Goal: Task Accomplishment & Management: Manage account settings

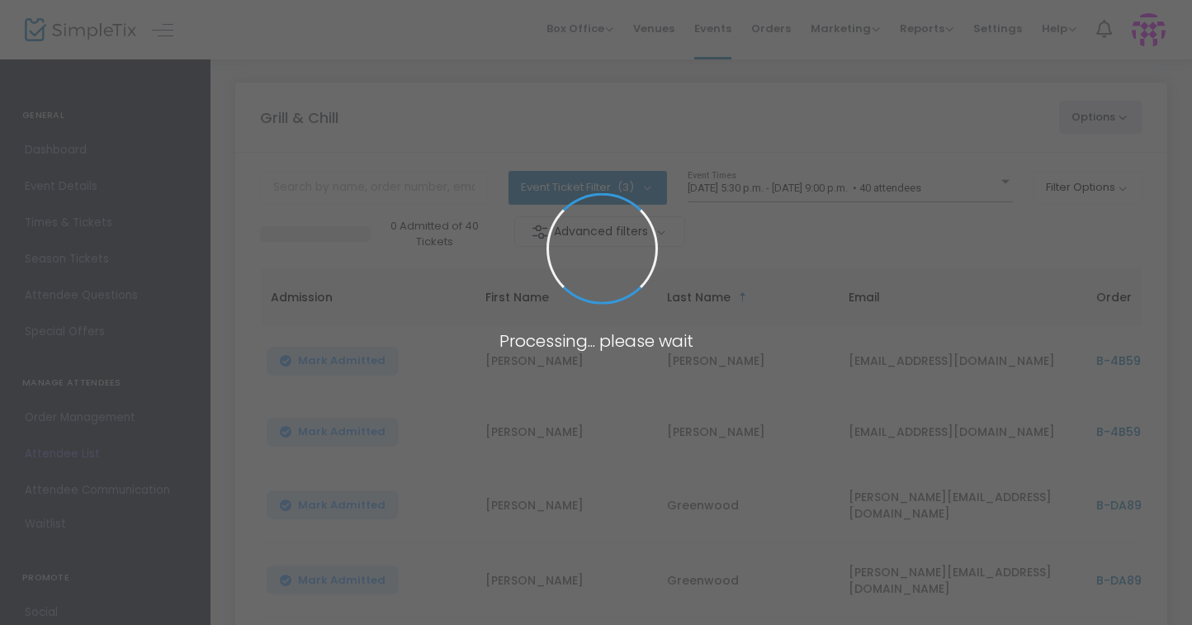
click at [895, 196] on body "Processing... please wait Box Office Sell Tickets Bookings Sell Season Pass Ven…" at bounding box center [596, 312] width 1192 height 625
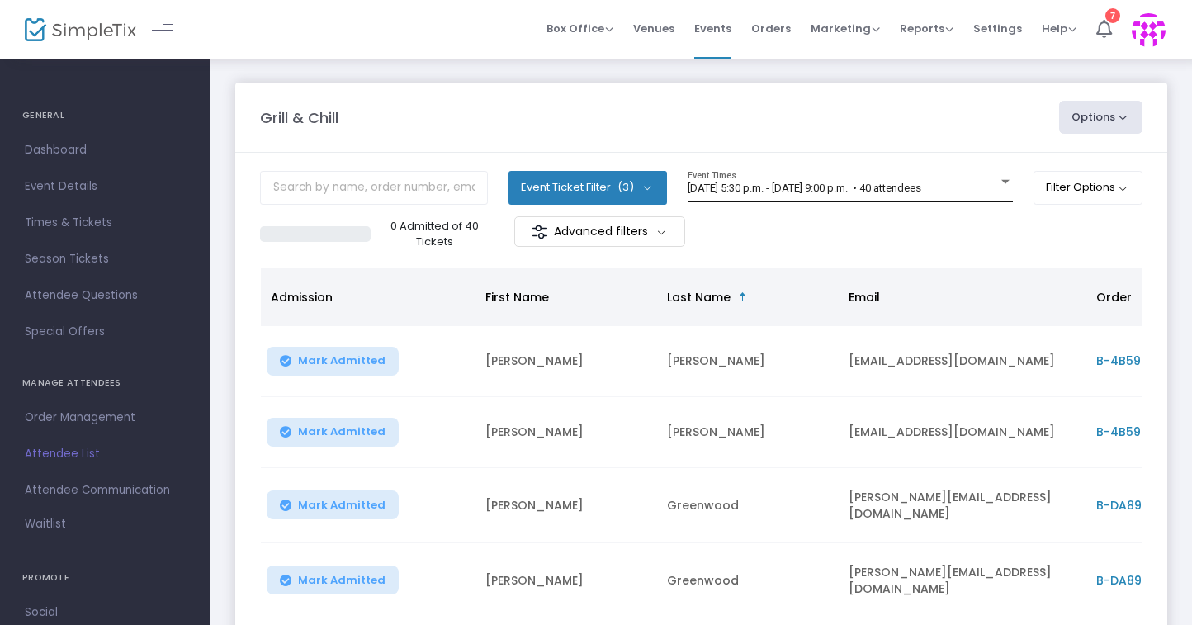
click at [922, 181] on div "2025-06-04 @ 5:30 p.m. - 2025-06-04 @ 9:00 p.m. • 40 attendees Event Times" at bounding box center [849, 186] width 325 height 31
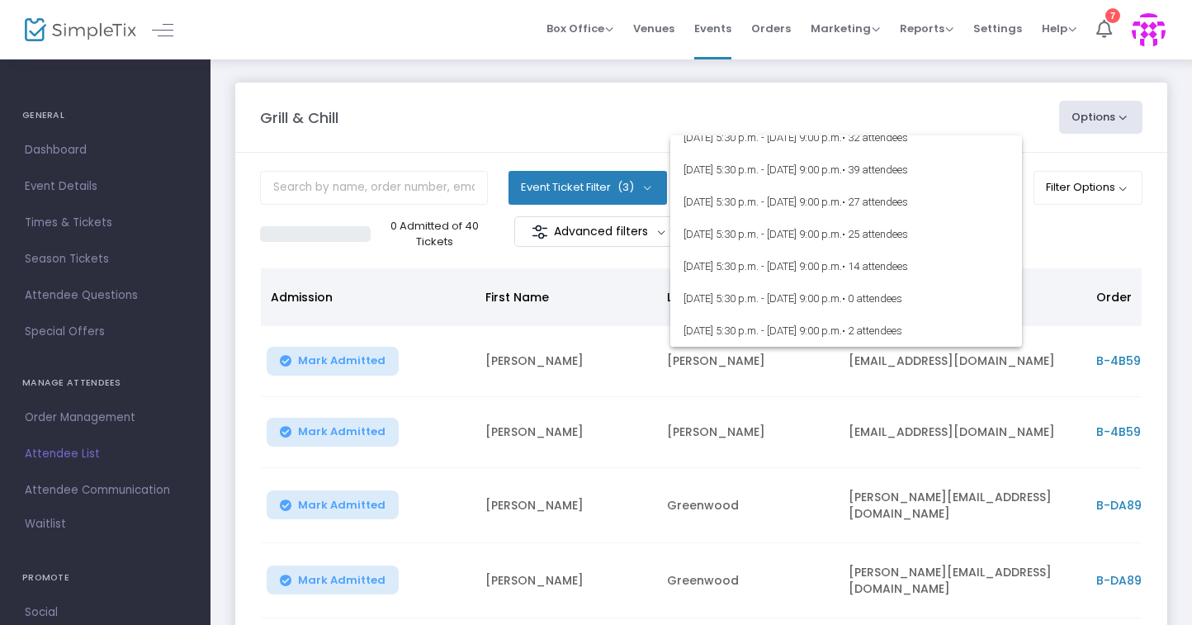
scroll to position [5, 0]
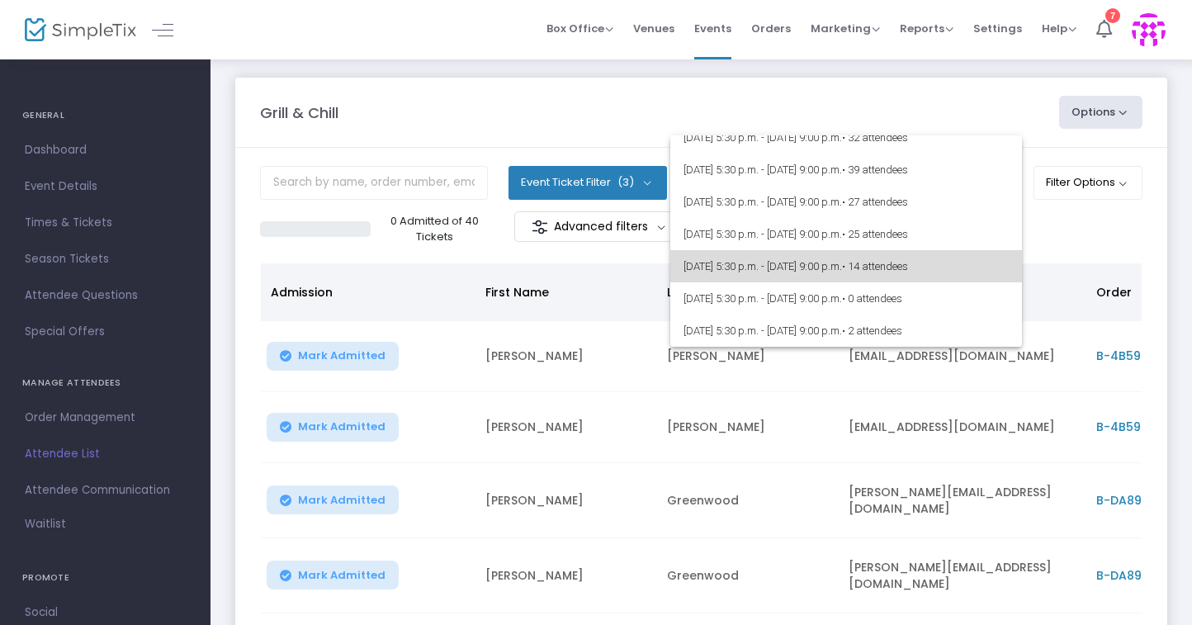
click at [883, 267] on span "[DATE] 5:30 p.m. - [DATE] 9:00 p.m. • 14 attendees" at bounding box center [845, 266] width 325 height 32
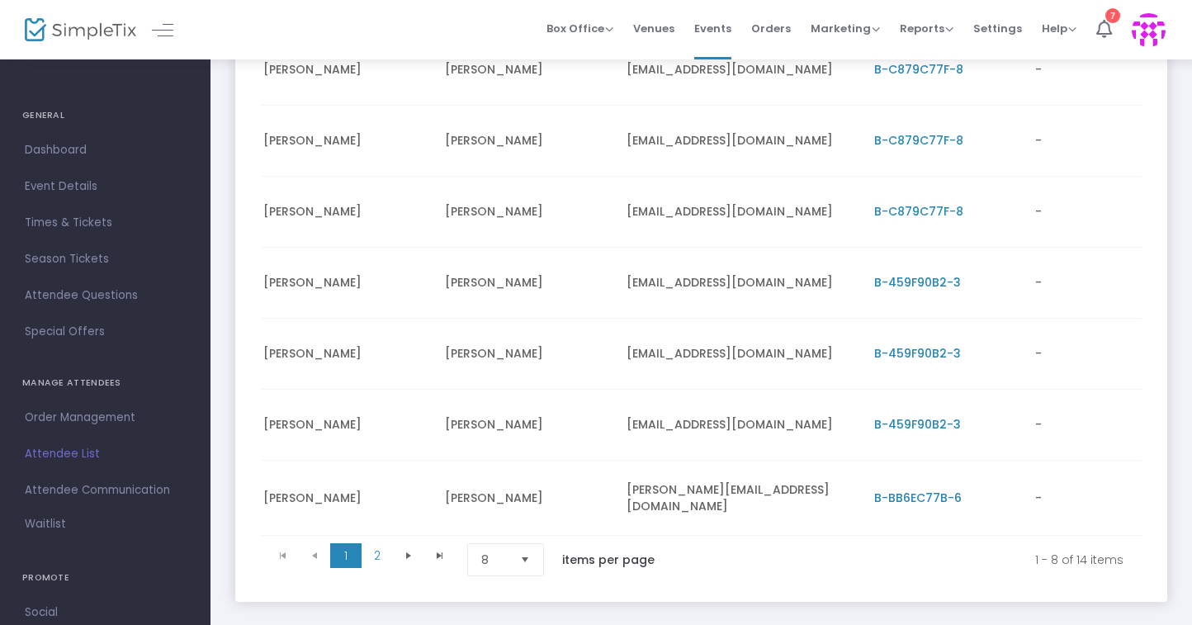
scroll to position [0, 399]
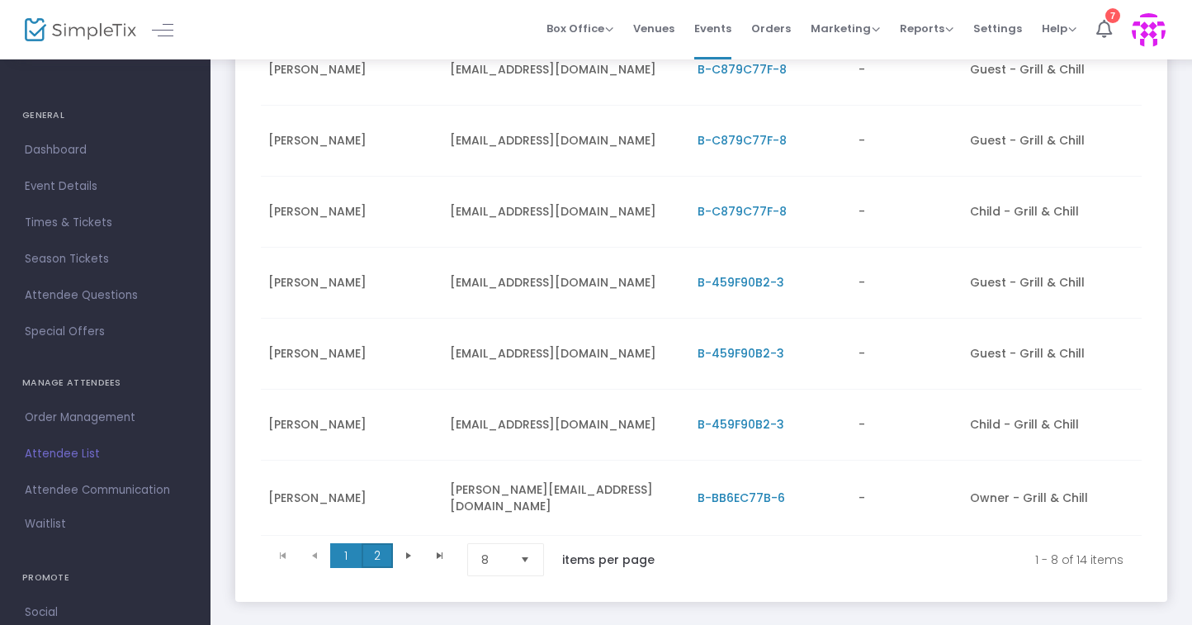
click at [375, 554] on span "2" at bounding box center [376, 555] width 31 height 25
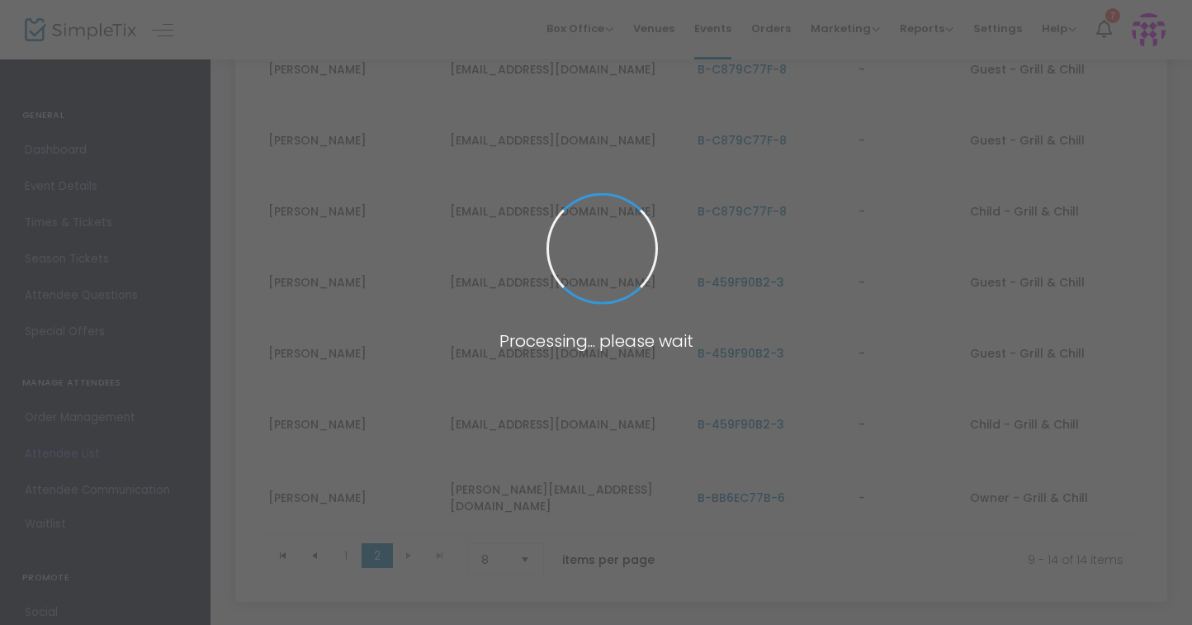
scroll to position [312, 0]
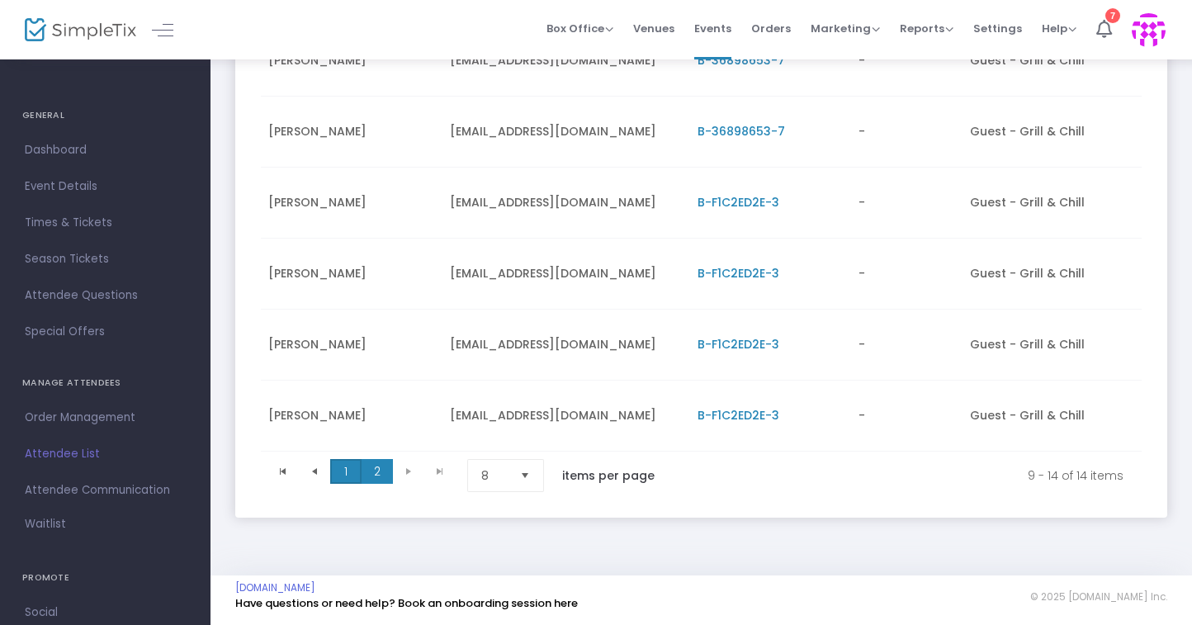
click at [339, 472] on span "1" at bounding box center [345, 471] width 31 height 25
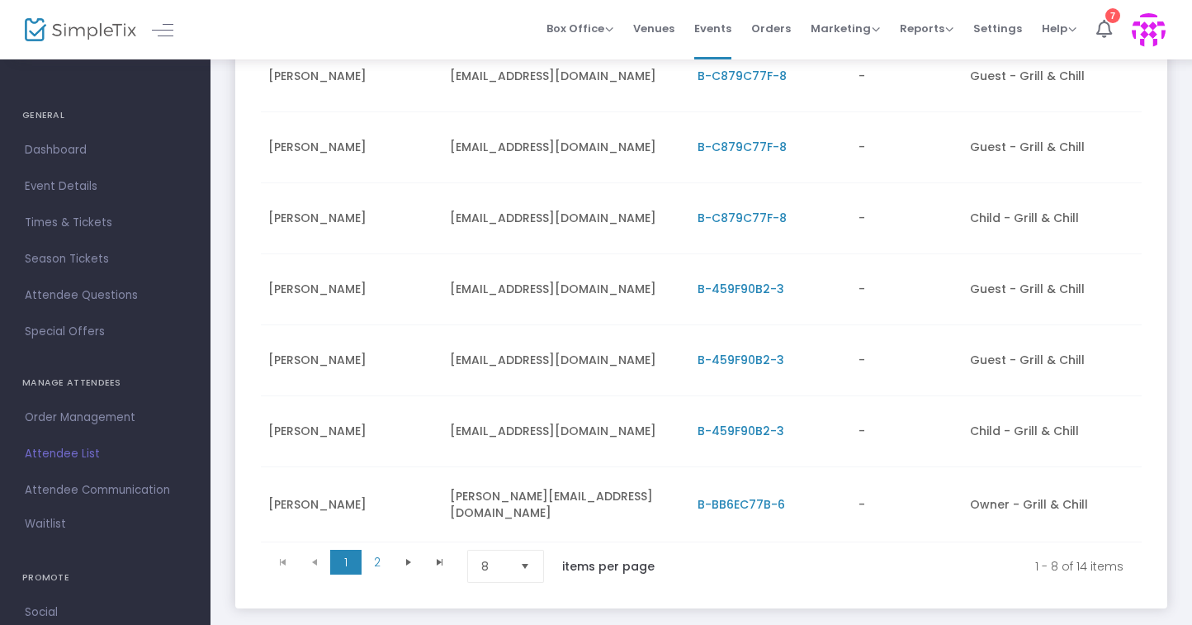
scroll to position [454, 0]
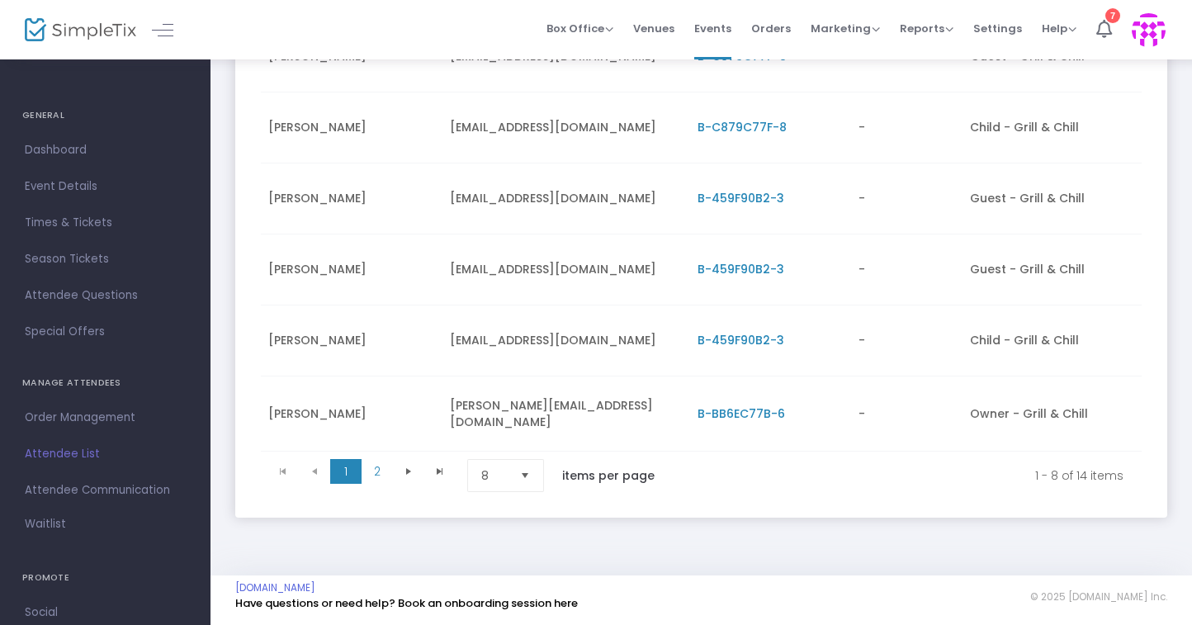
click at [536, 472] on span "Select" at bounding box center [525, 475] width 27 height 27
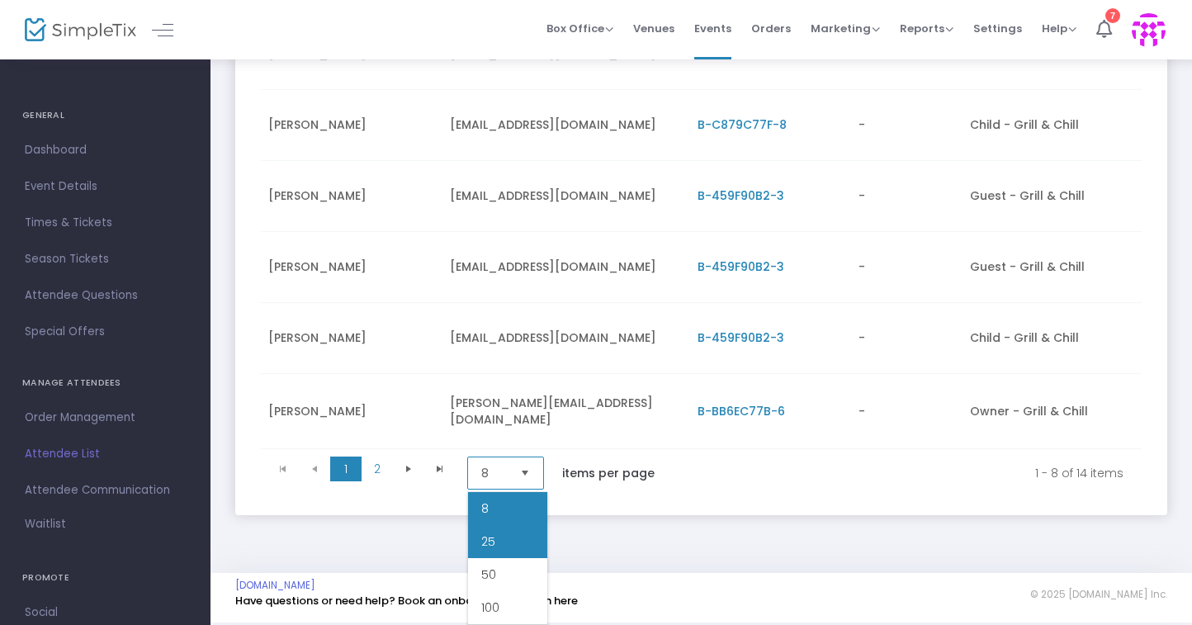
click at [525, 534] on li "25" at bounding box center [507, 541] width 79 height 33
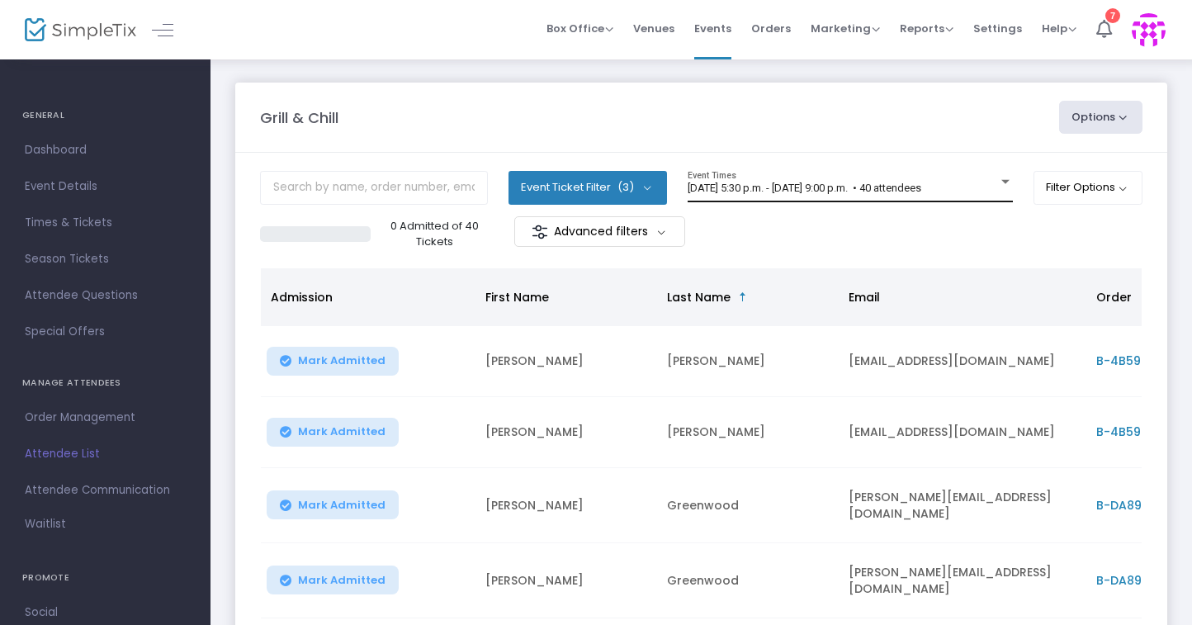
click at [828, 185] on span "[DATE] 5:30 p.m. - [DATE] 9:00 p.m. • 40 attendees" at bounding box center [804, 188] width 234 height 12
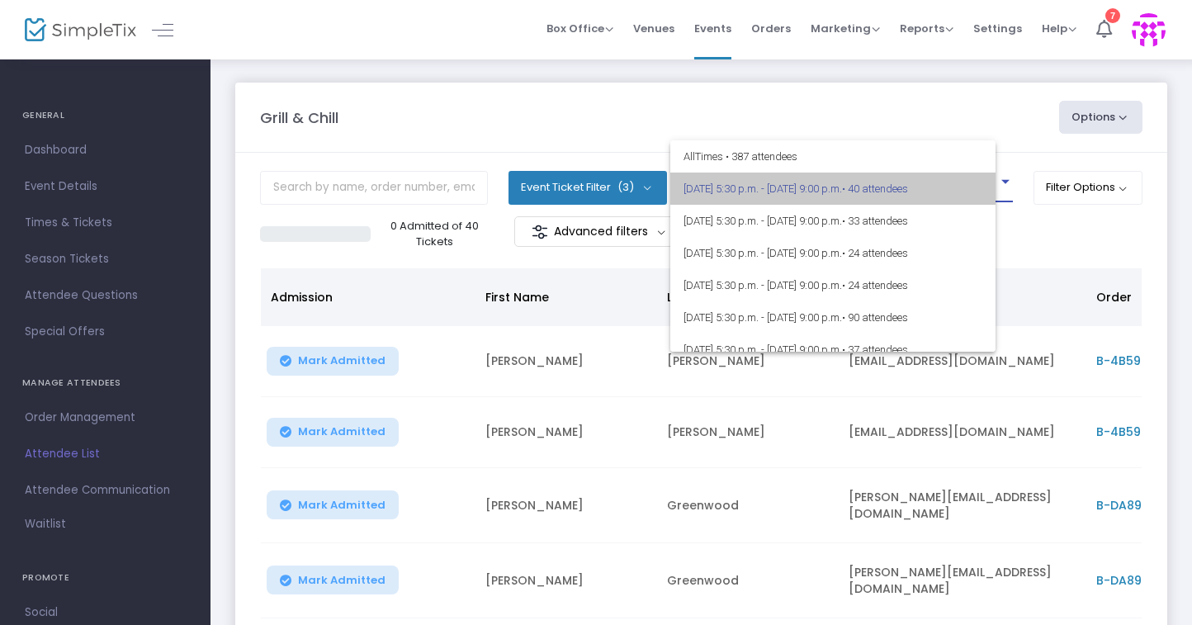
click at [828, 185] on span "[DATE] 5:30 p.m. - [DATE] 9:00 p.m. • 40 attendees" at bounding box center [832, 188] width 299 height 32
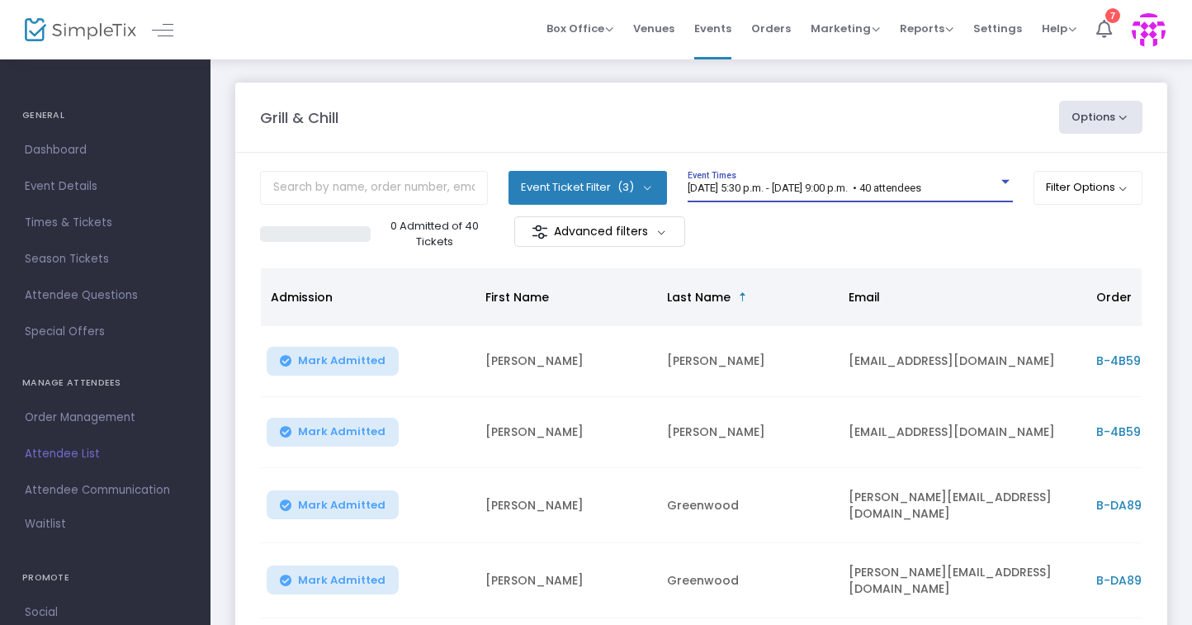
click at [828, 185] on span "[DATE] 5:30 p.m. - [DATE] 9:00 p.m. • 40 attendees" at bounding box center [804, 188] width 234 height 12
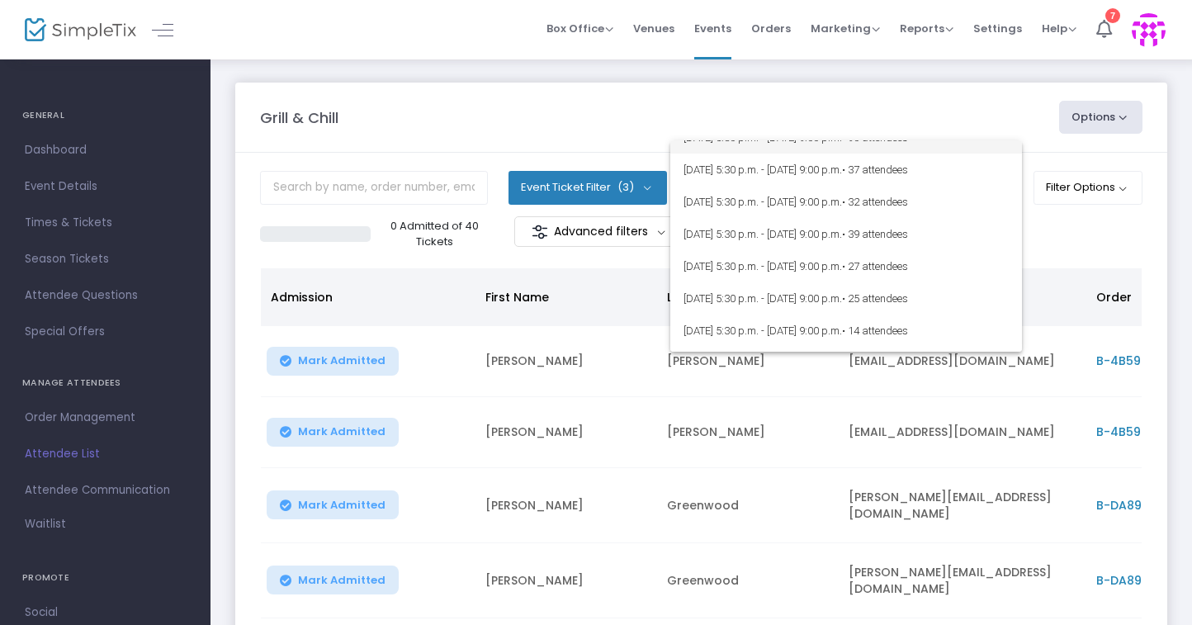
scroll to position [239, 0]
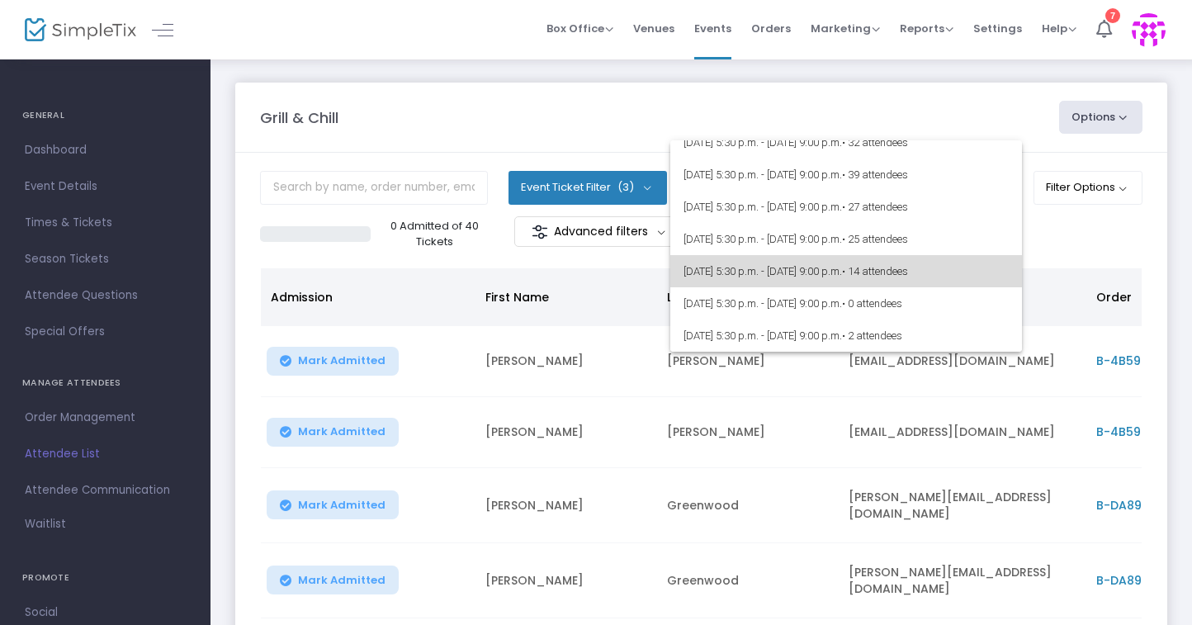
click at [916, 273] on span "[DATE] 5:30 p.m. - [DATE] 9:00 p.m. • 14 attendees" at bounding box center [845, 271] width 325 height 32
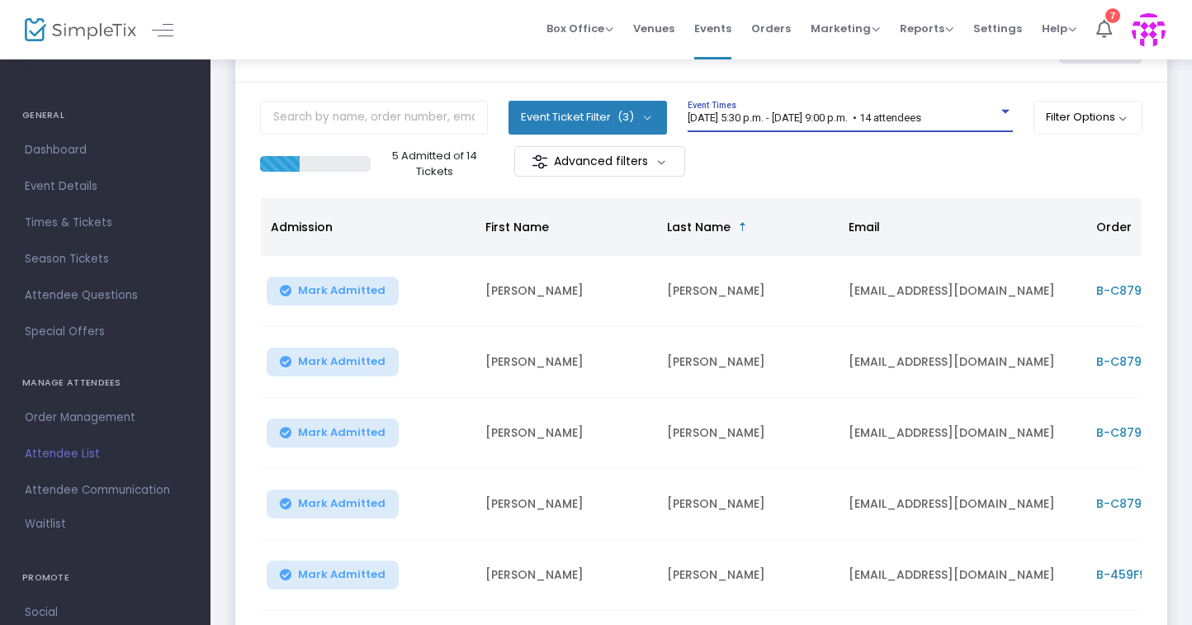
scroll to position [454, 0]
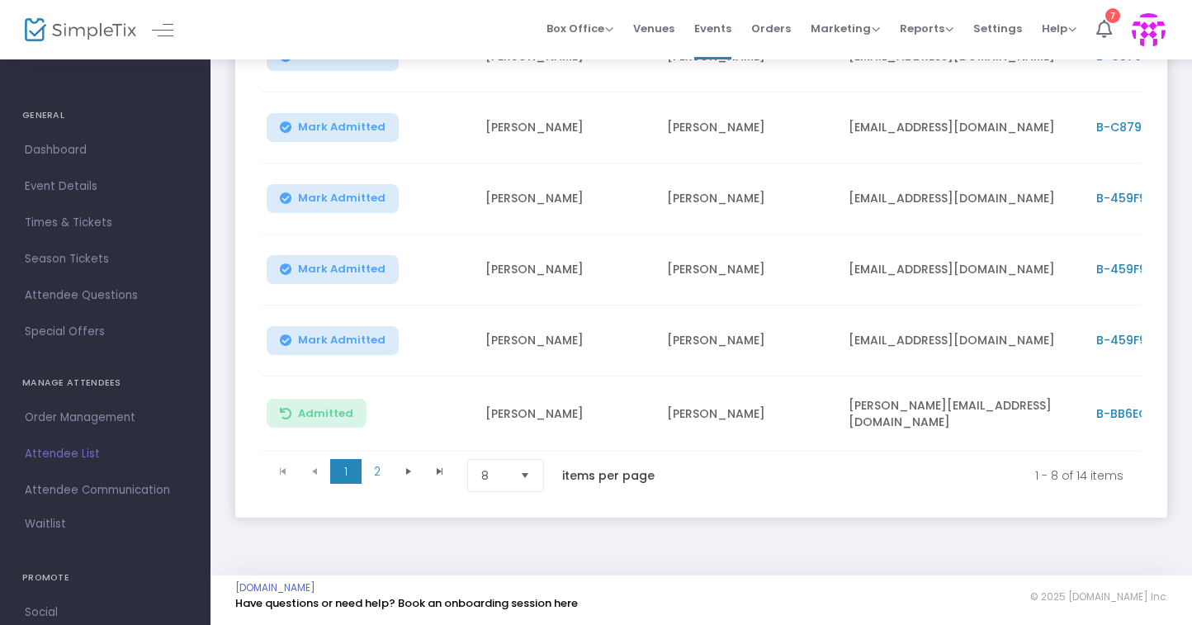
click at [524, 470] on span "Select" at bounding box center [525, 475] width 27 height 27
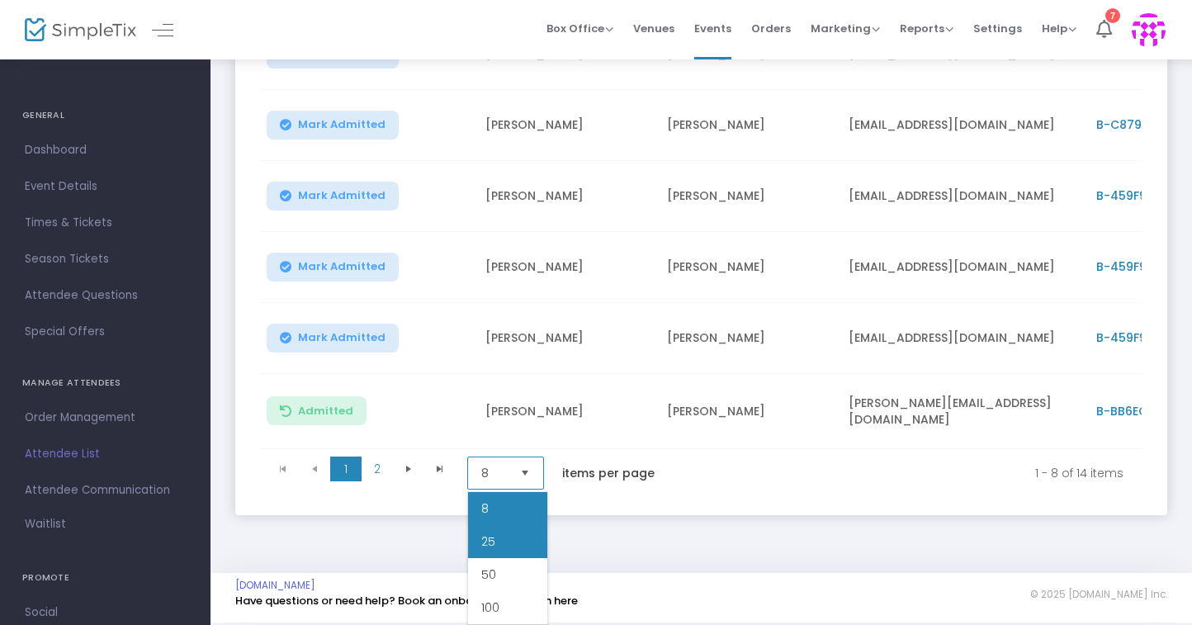
click at [508, 544] on li "25" at bounding box center [507, 541] width 79 height 33
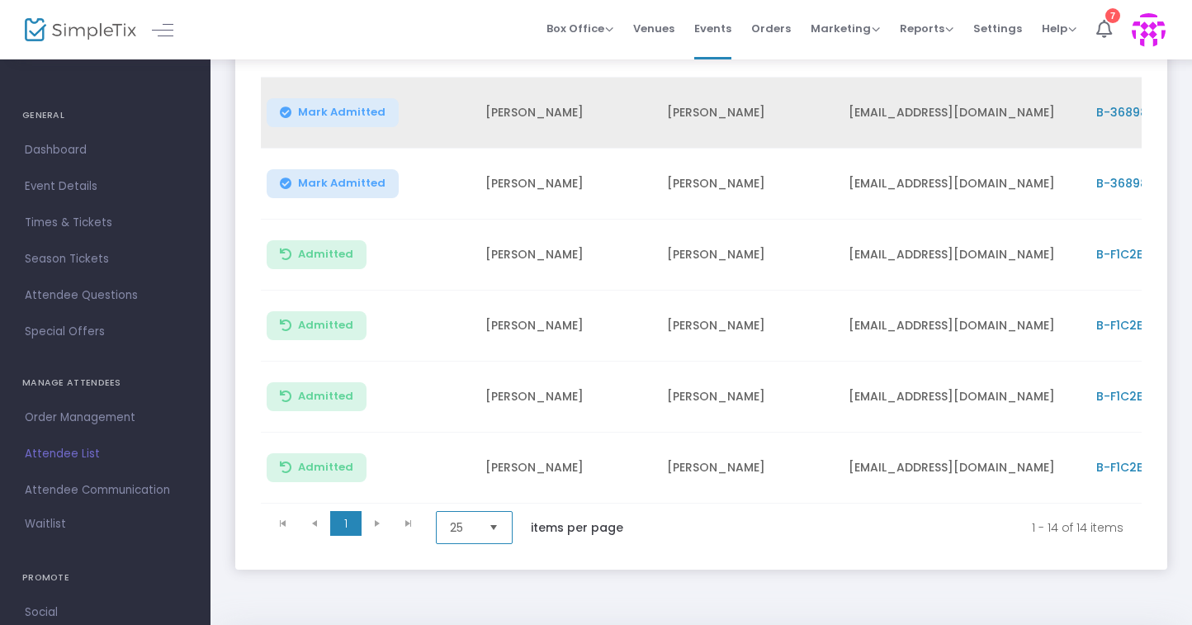
scroll to position [880, 0]
